Goal: Task Accomplishment & Management: Use online tool/utility

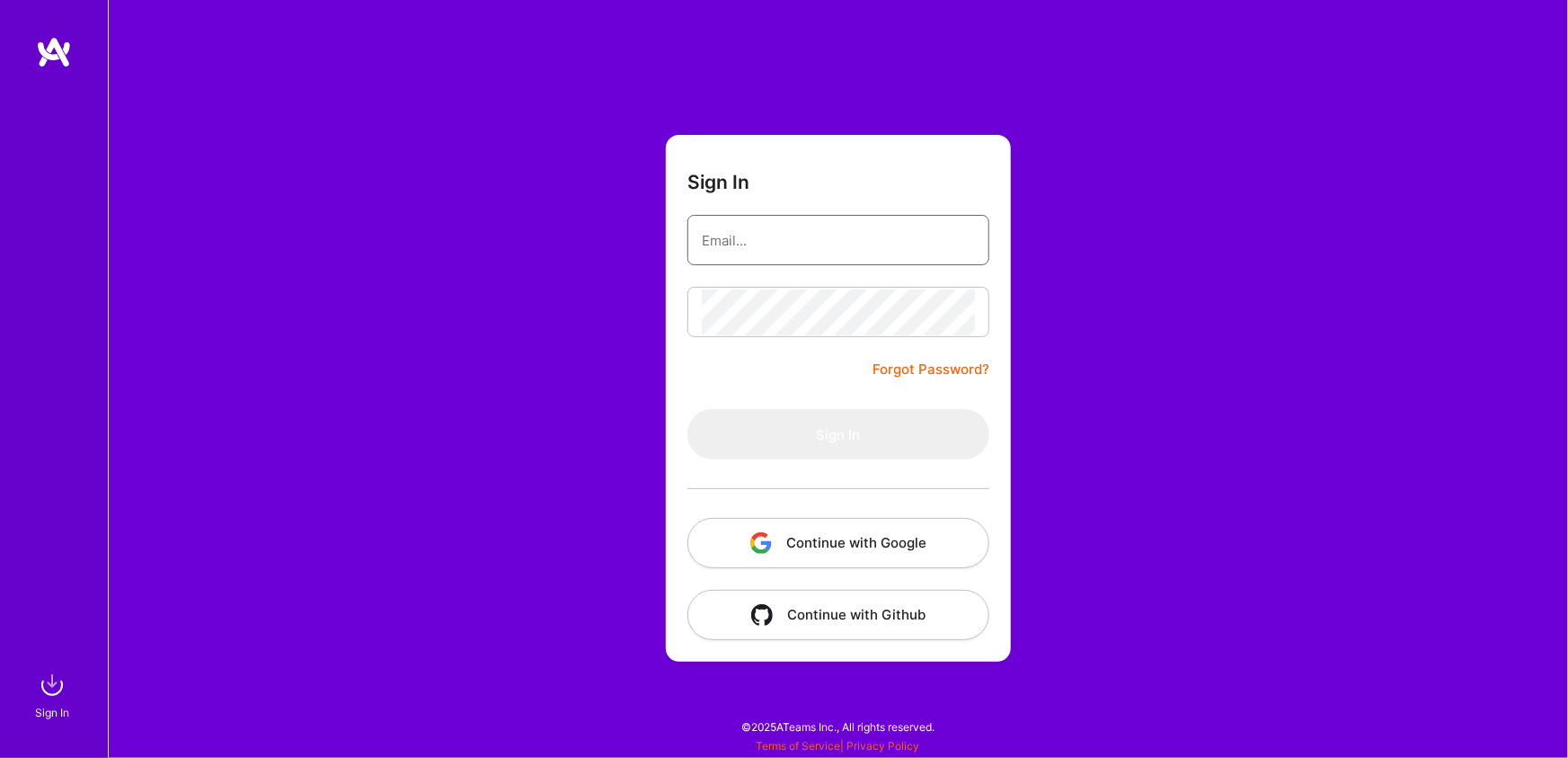
type input "[PERSON_NAME][EMAIL_ADDRESS][DOMAIN_NAME]"
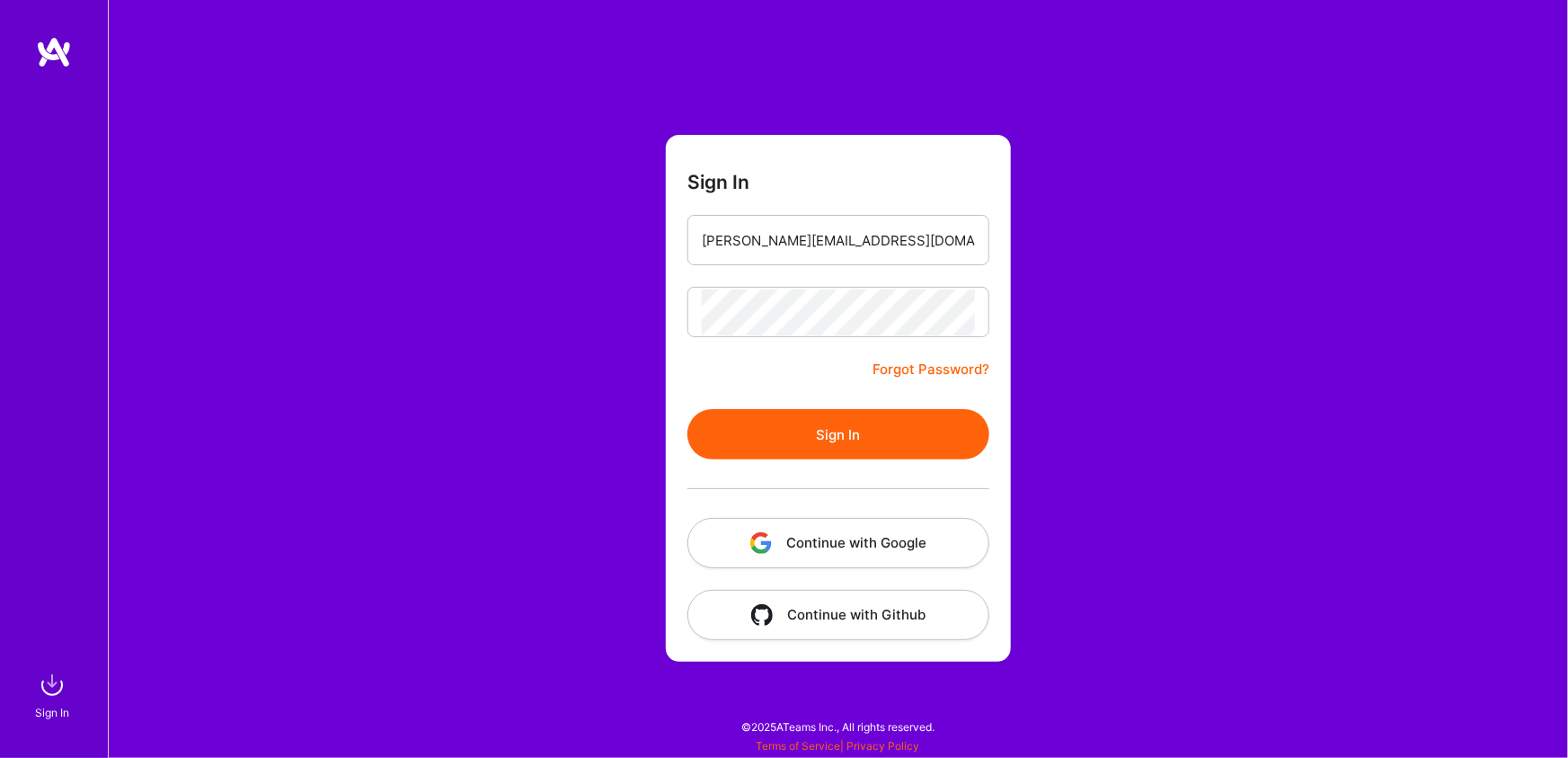
click at [760, 415] on button "Sign In" at bounding box center [838, 434] width 302 height 51
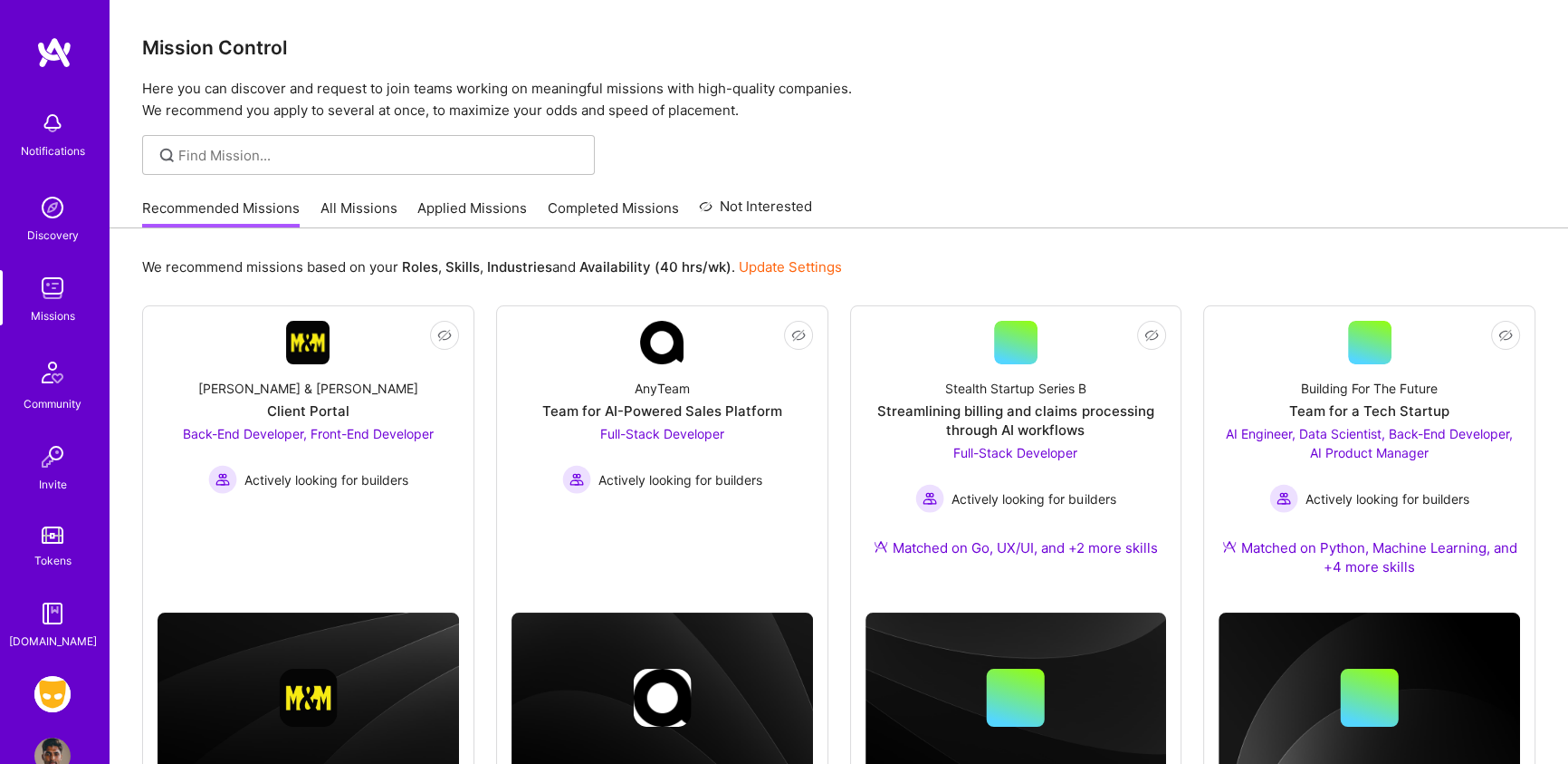
click at [54, 688] on img at bounding box center [52, 694] width 36 height 36
